Goal: Navigation & Orientation: Find specific page/section

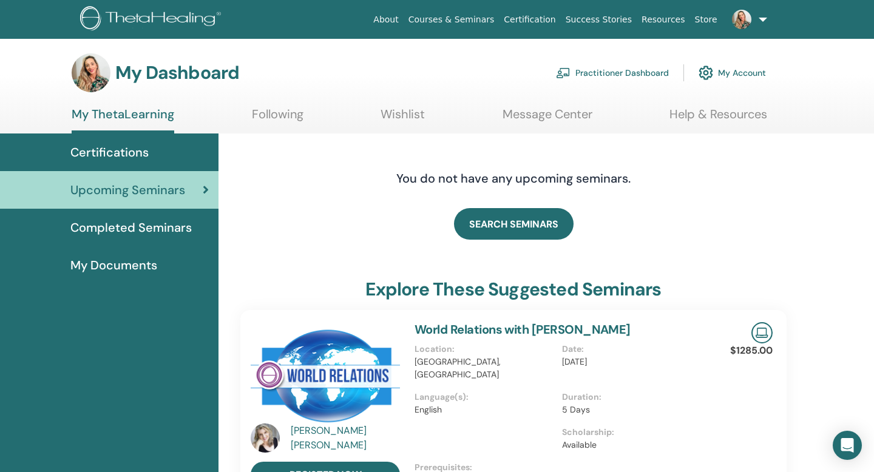
scroll to position [14, 0]
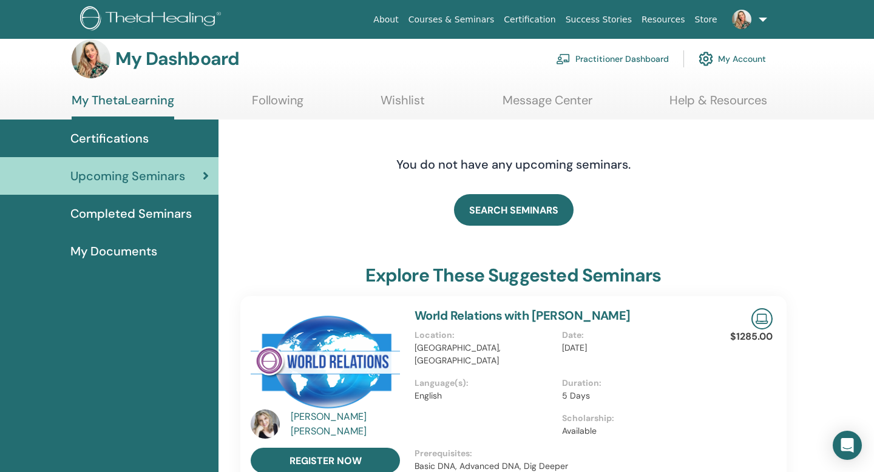
click at [142, 140] on span "Certifications" at bounding box center [109, 138] width 78 height 18
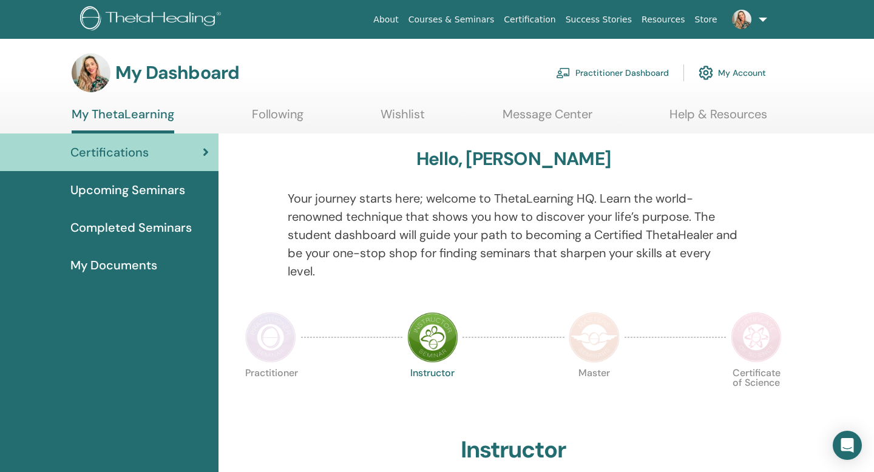
click at [133, 268] on span "My Documents" at bounding box center [113, 265] width 87 height 18
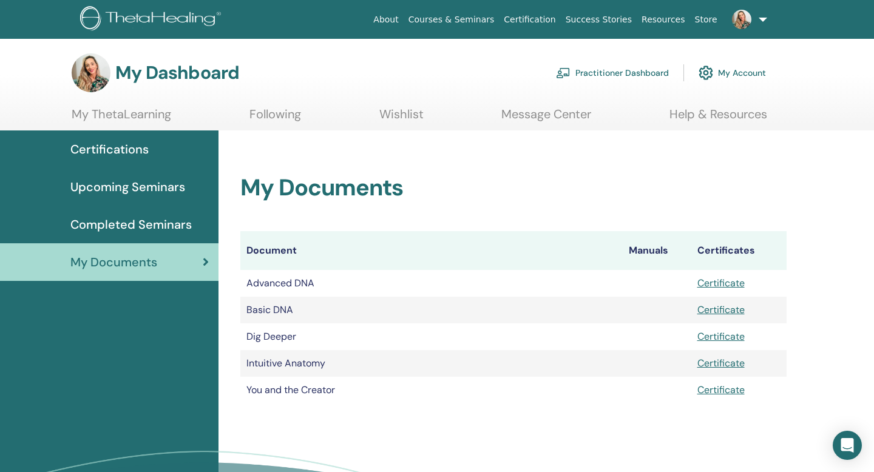
click at [115, 152] on span "Certifications" at bounding box center [109, 149] width 78 height 18
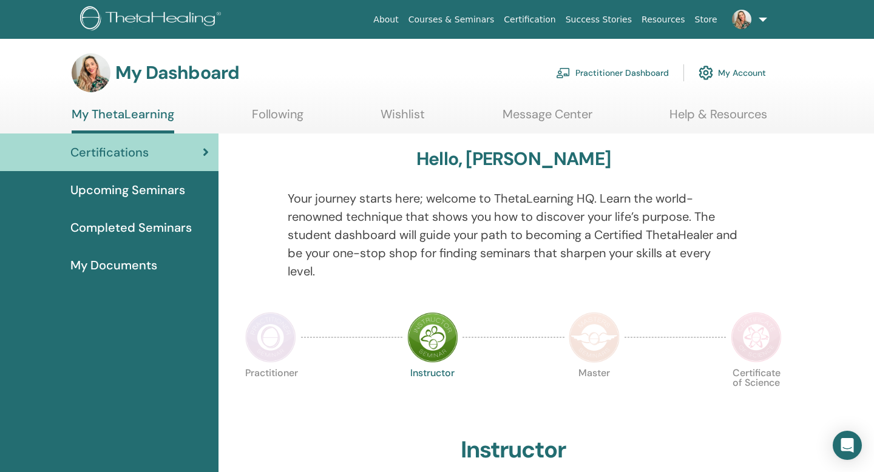
click at [391, 108] on link "Wishlist" at bounding box center [403, 119] width 44 height 24
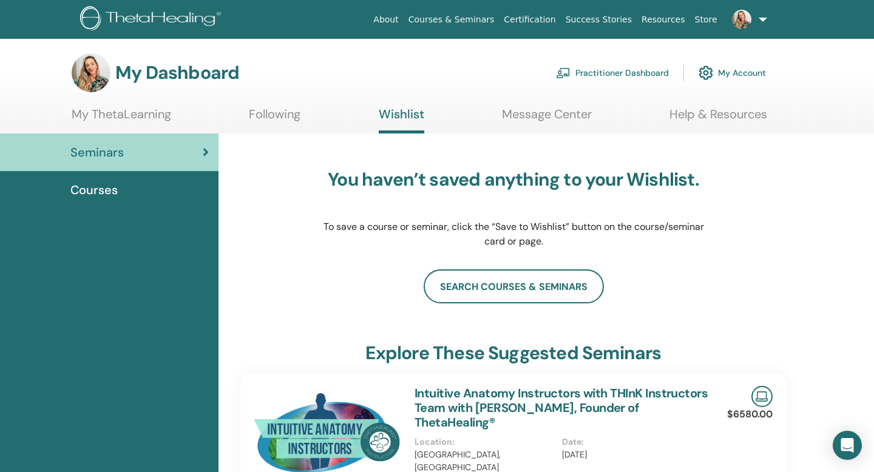
click at [97, 188] on span "Courses" at bounding box center [93, 190] width 47 height 18
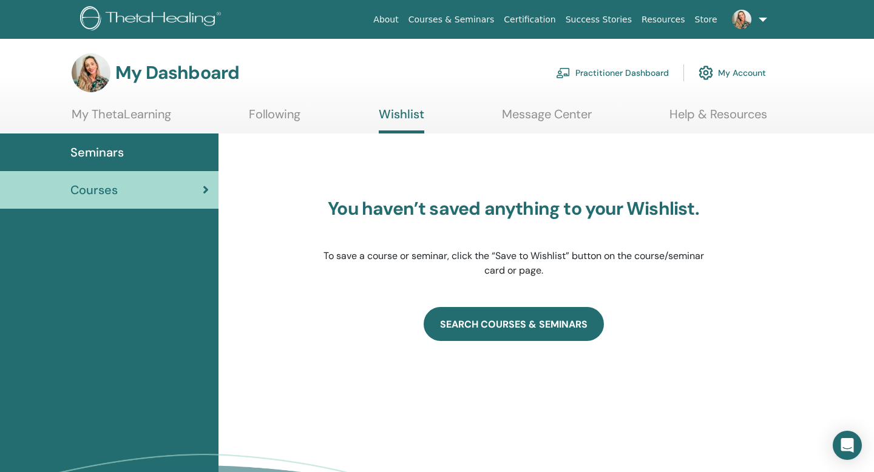
click at [472, 328] on link "SEARCH COURSES & SEMINARS" at bounding box center [514, 324] width 180 height 34
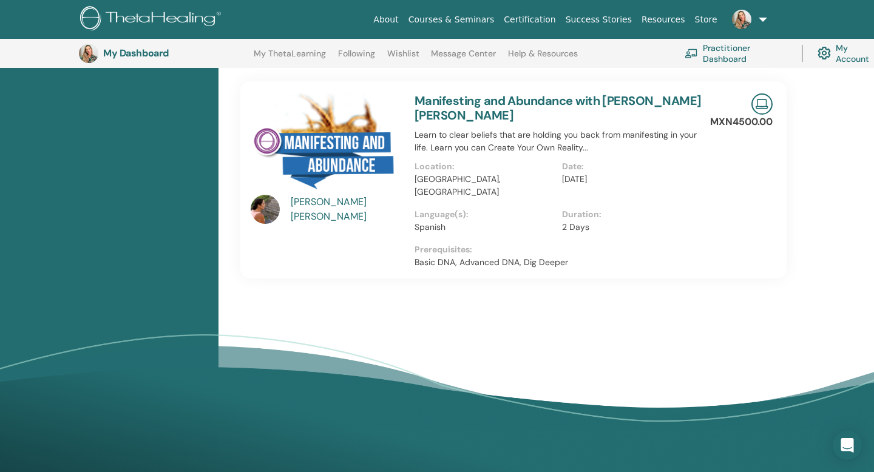
scroll to position [903, 0]
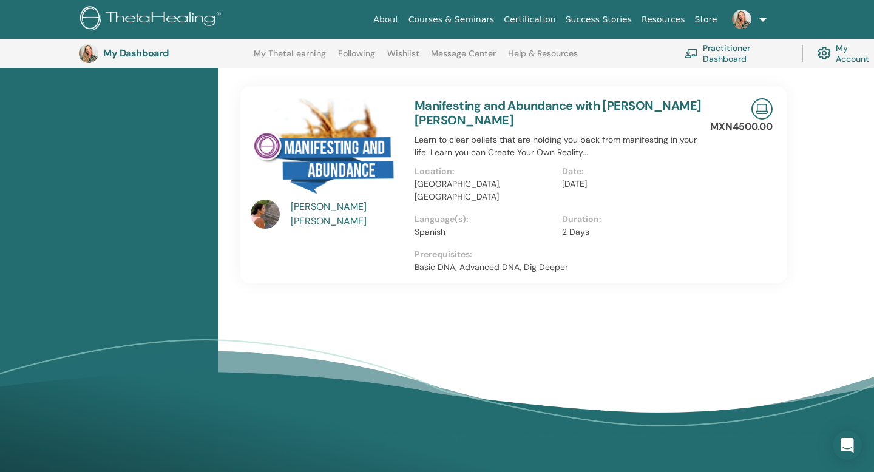
click at [327, 208] on div "Ana Lourdes Rosales Yhip" at bounding box center [347, 214] width 112 height 29
